Goal: Task Accomplishment & Management: Use online tool/utility

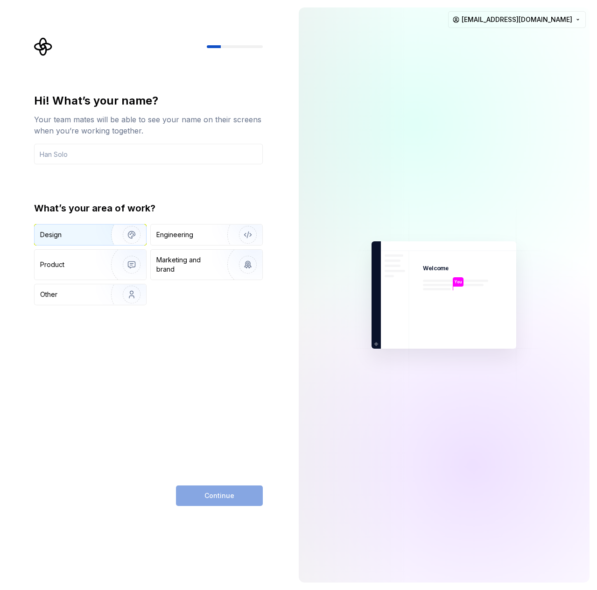
click at [59, 232] on div "Design" at bounding box center [50, 234] width 21 height 9
click at [70, 162] on input "text" at bounding box center [148, 154] width 229 height 21
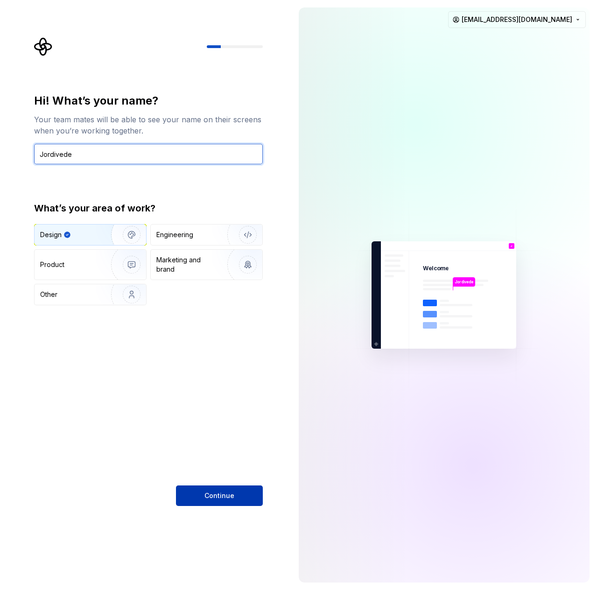
type input "Jordivede"
click at [245, 496] on button "Continue" at bounding box center [219, 495] width 87 height 21
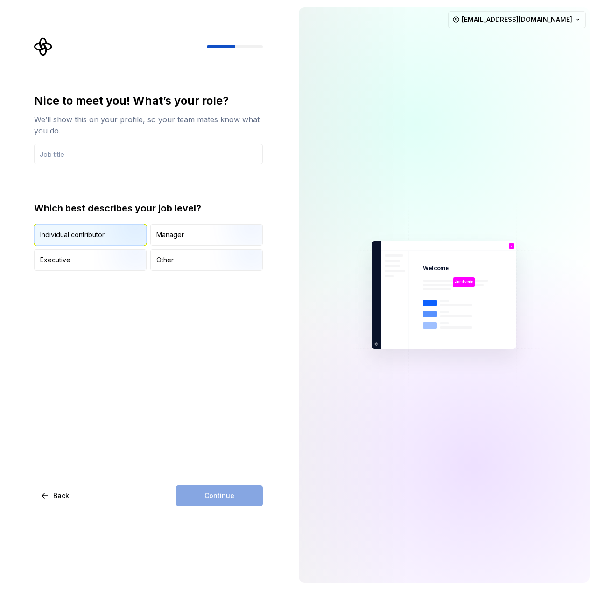
click at [114, 234] on img "button" at bounding box center [124, 246] width 60 height 63
click at [63, 154] on input "text" at bounding box center [148, 154] width 229 height 21
click at [235, 485] on div "Nice to meet you! What’s your role? We’ll show this on your profile, so your te…" at bounding box center [148, 299] width 229 height 412
click at [109, 165] on div "Nice to meet you! What’s your role? We’ll show this on your profile, so your te…" at bounding box center [148, 181] width 229 height 177
click at [107, 160] on input "text" at bounding box center [148, 154] width 229 height 21
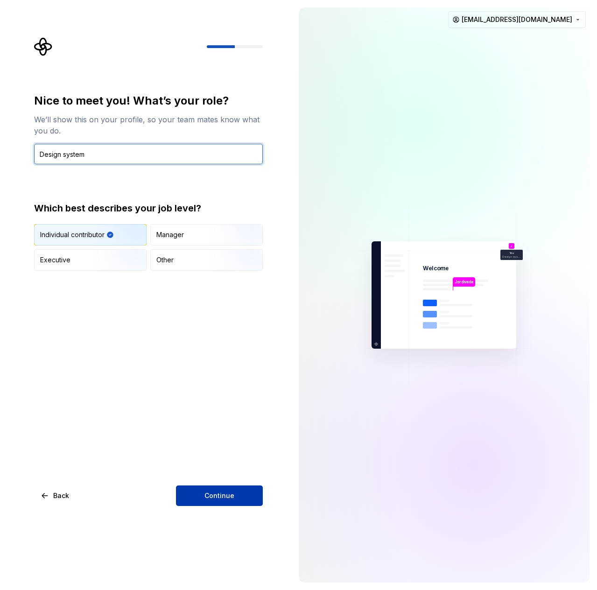
type input "Design system"
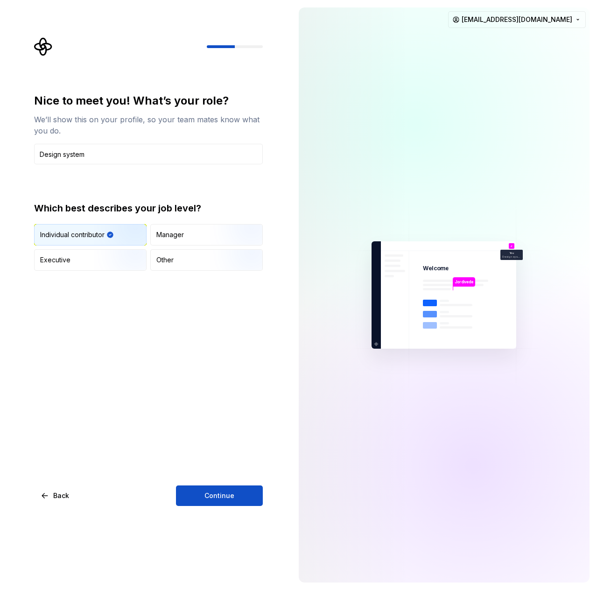
click at [218, 502] on button "Continue" at bounding box center [219, 495] width 87 height 21
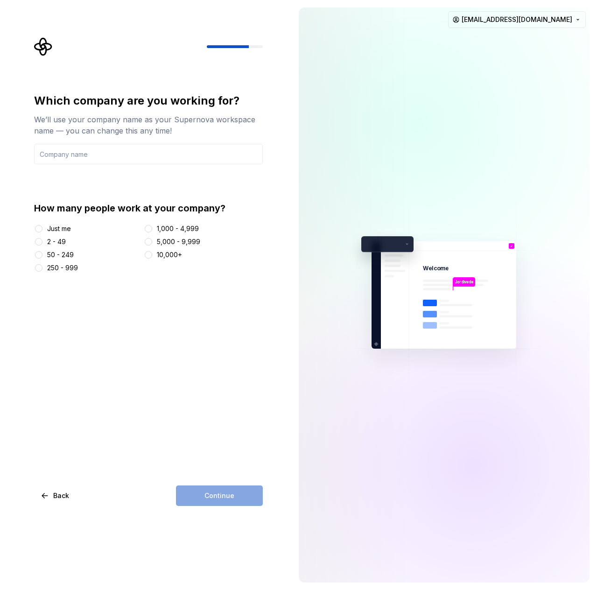
click at [52, 229] on div "Just me" at bounding box center [59, 228] width 24 height 9
click at [42, 229] on button "Just me" at bounding box center [38, 228] width 7 height 7
click at [70, 153] on input "text" at bounding box center [148, 154] width 229 height 21
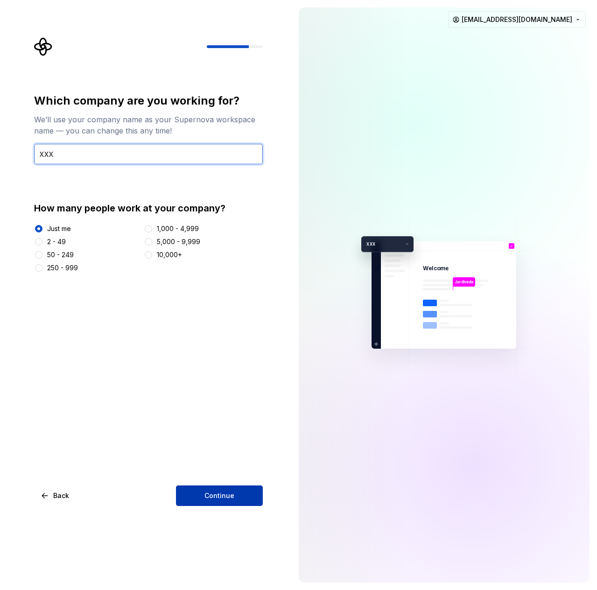
type input "XXX"
click at [239, 492] on button "Continue" at bounding box center [219, 495] width 87 height 21
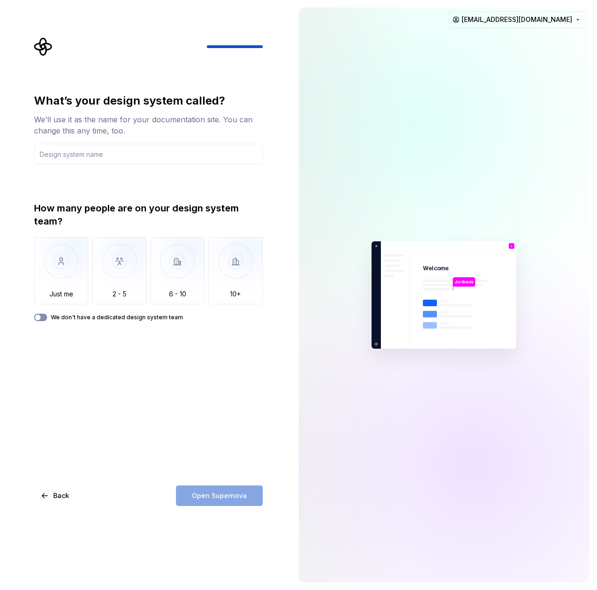
click at [41, 318] on icon "button" at bounding box center [37, 317] width 7 height 6
click at [228, 496] on div "Open Supernova" at bounding box center [219, 495] width 87 height 21
click at [84, 153] on input "text" at bounding box center [148, 154] width 229 height 21
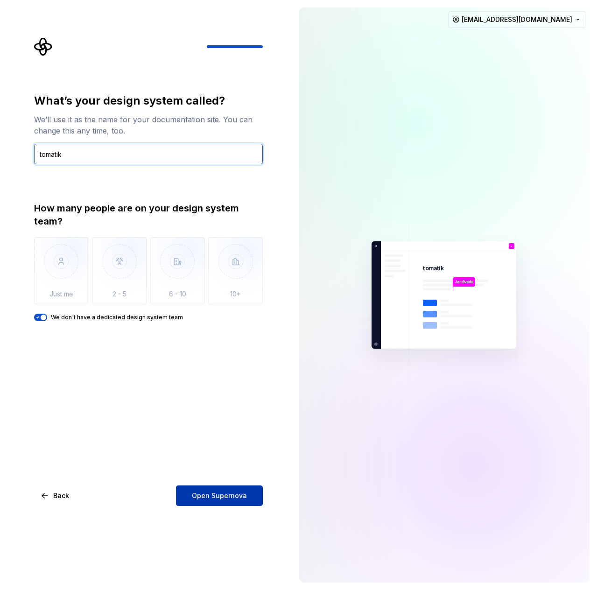
type input "tomatik"
click at [206, 496] on span "Open Supernova" at bounding box center [219, 495] width 55 height 9
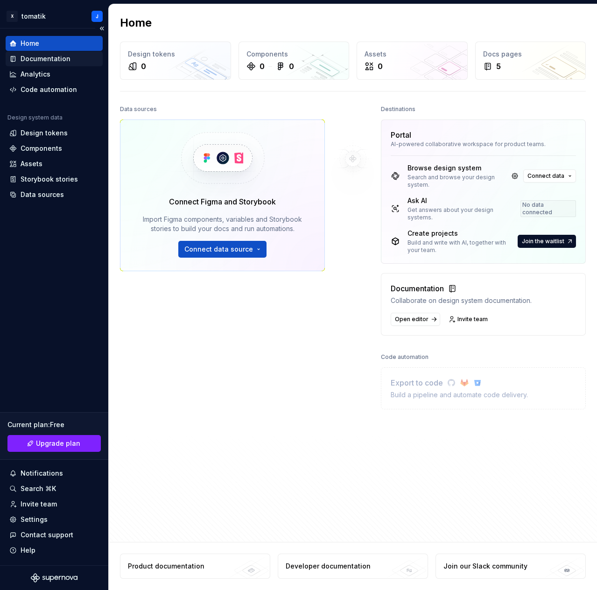
click at [53, 60] on div "Documentation" at bounding box center [46, 58] width 50 height 9
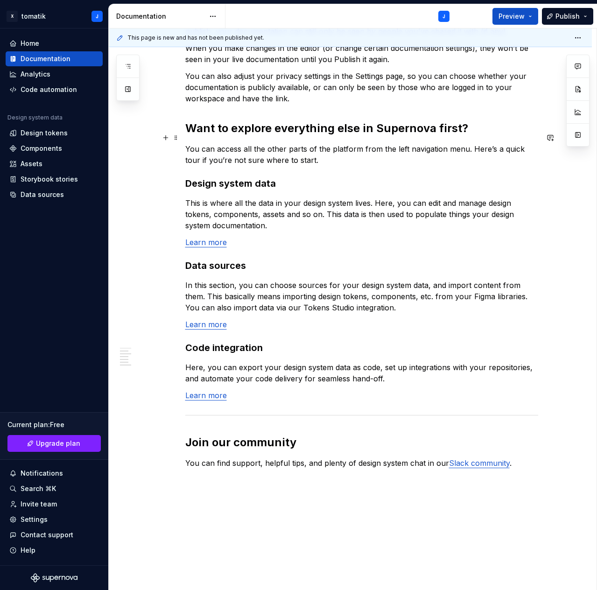
scroll to position [560, 0]
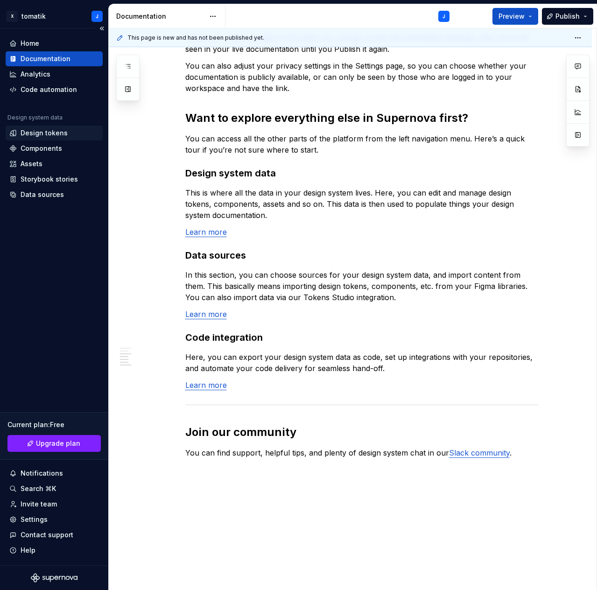
click at [42, 134] on div "Design tokens" at bounding box center [44, 132] width 47 height 9
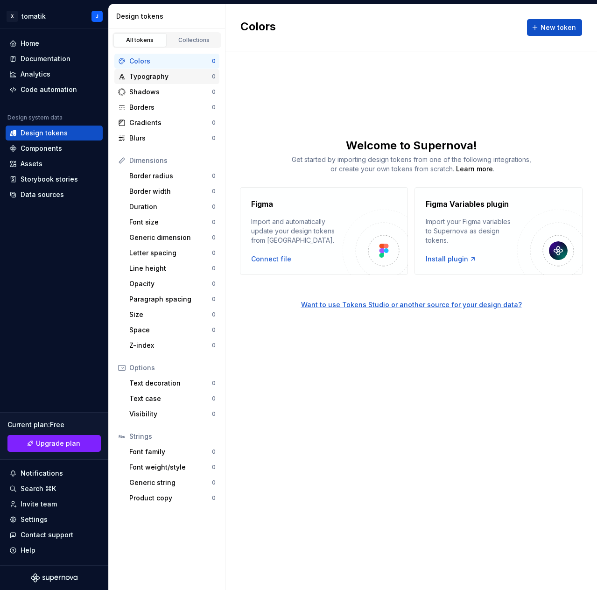
click at [155, 81] on div "Typography 0" at bounding box center [166, 76] width 105 height 15
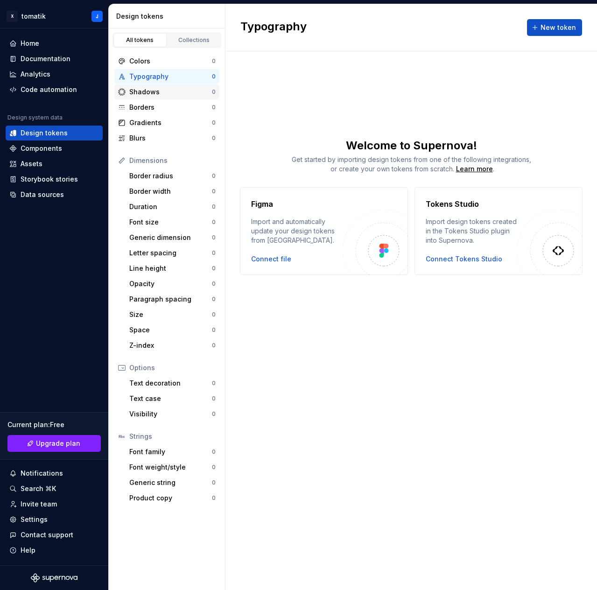
click at [154, 92] on div "Shadows" at bounding box center [170, 91] width 83 height 9
click at [148, 103] on div "Borders" at bounding box center [170, 107] width 83 height 9
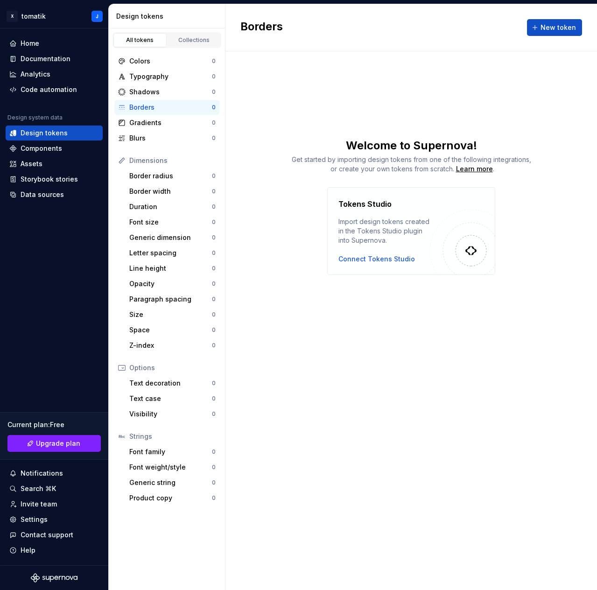
click at [461, 84] on div "Borders New token Welcome to Supernova! Get started by importing design tokens …" at bounding box center [410, 296] width 371 height 585
click at [538, 25] on button "New token" at bounding box center [554, 27] width 55 height 17
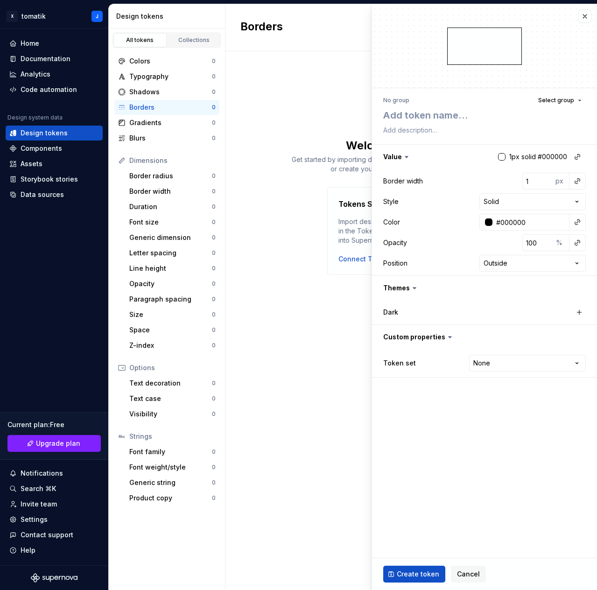
type textarea "*"
click at [587, 17] on button "button" at bounding box center [584, 16] width 13 height 13
